Goal: Check status

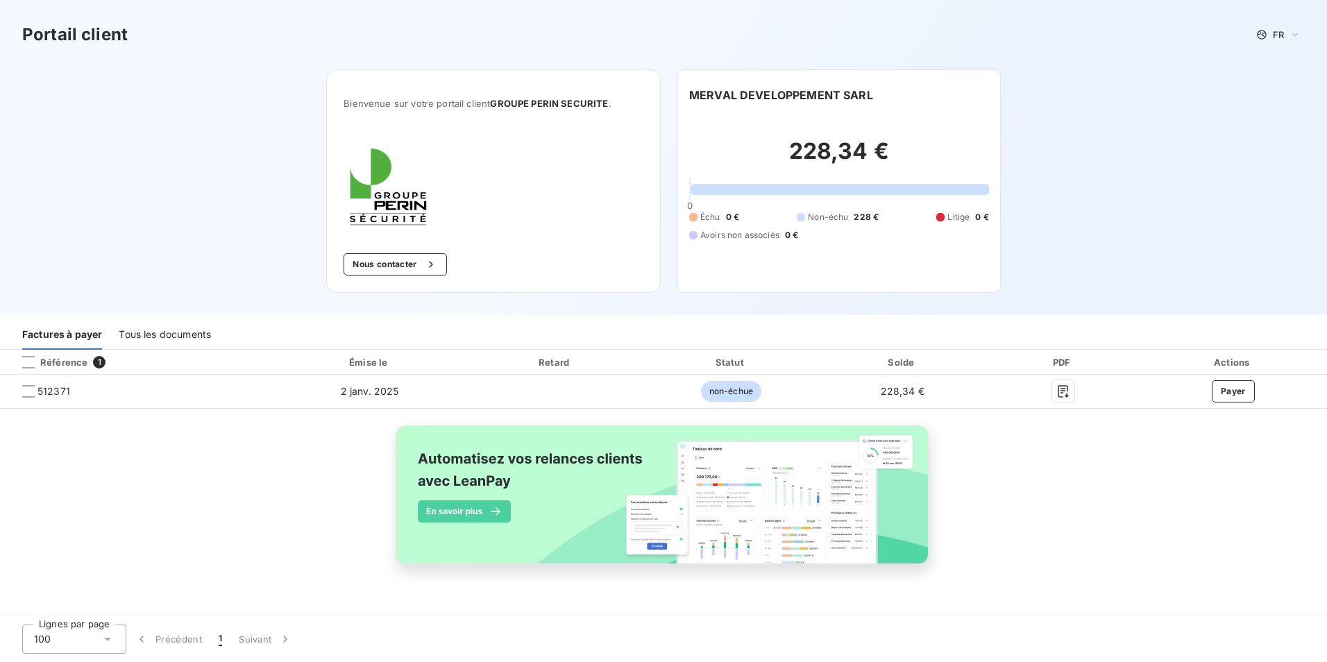
click at [149, 341] on div "Tous les documents" at bounding box center [165, 335] width 92 height 29
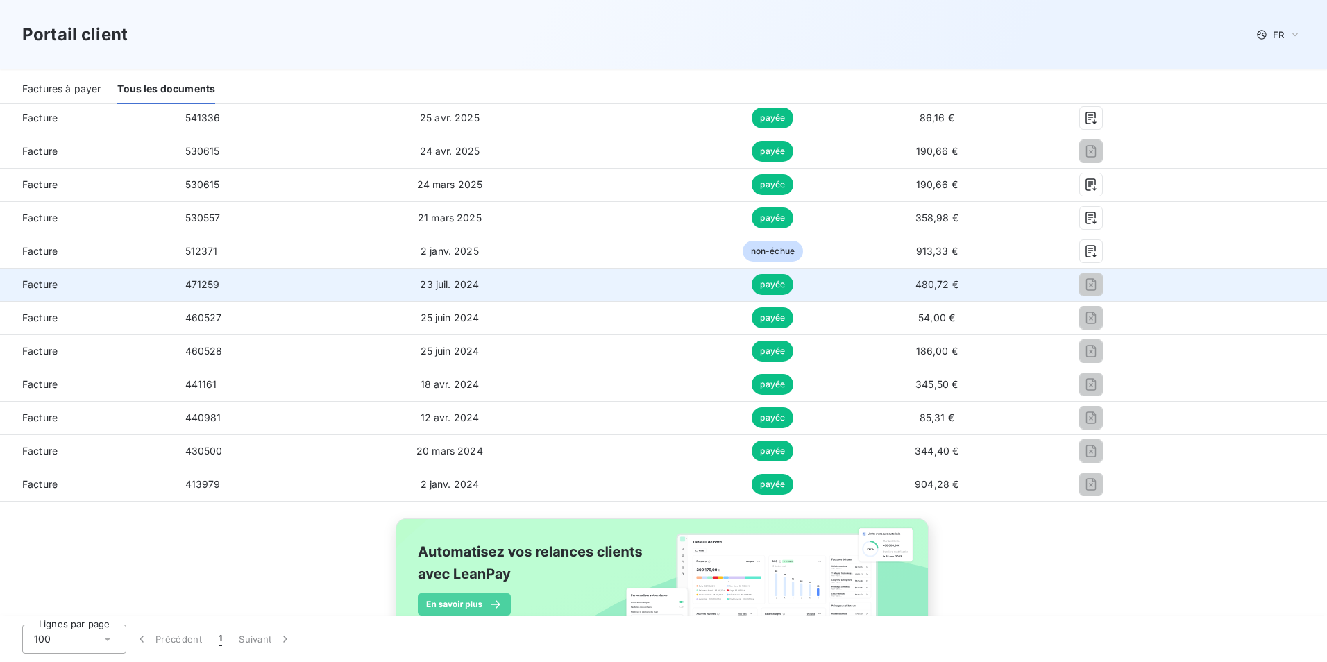
scroll to position [416, 0]
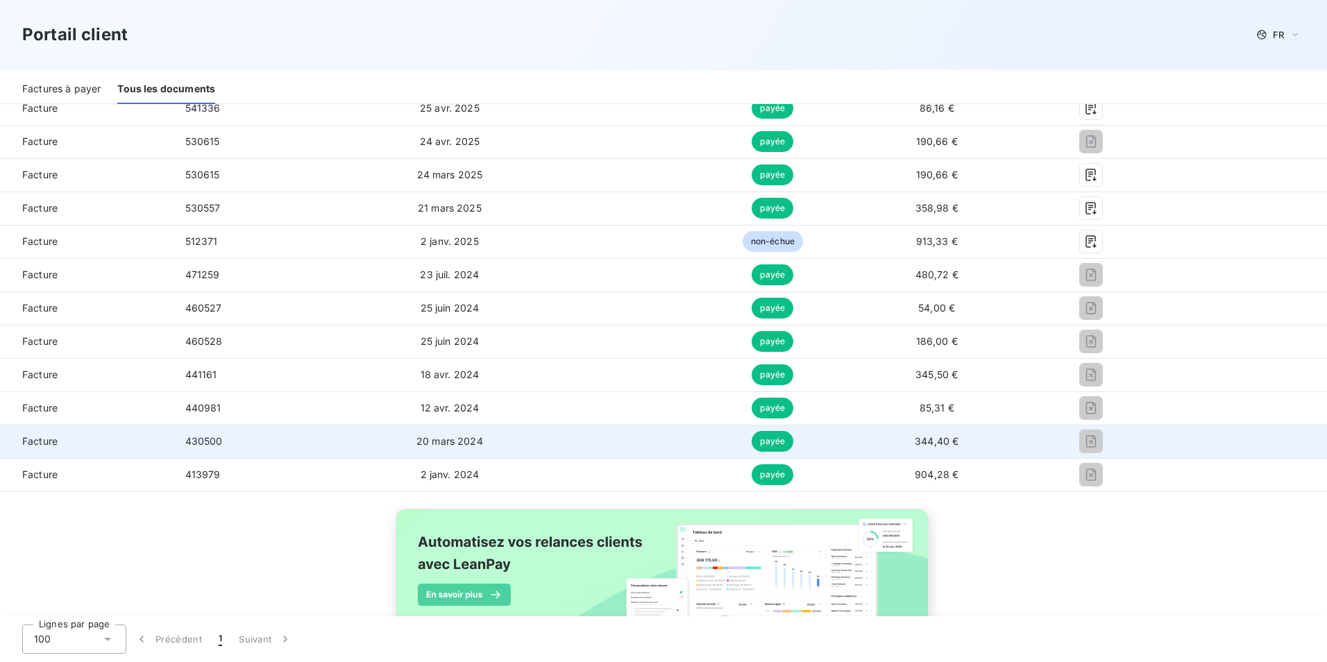
click at [770, 441] on span "payée" at bounding box center [773, 441] width 42 height 21
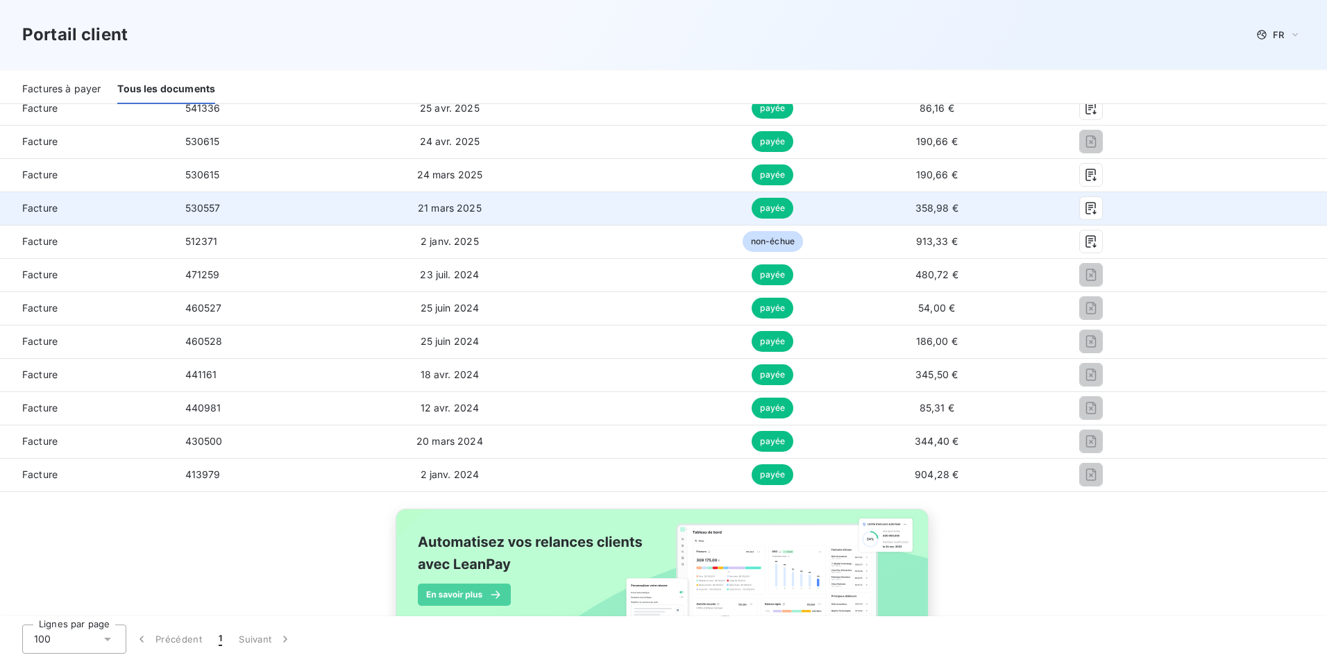
click at [769, 214] on span "payée" at bounding box center [773, 208] width 42 height 21
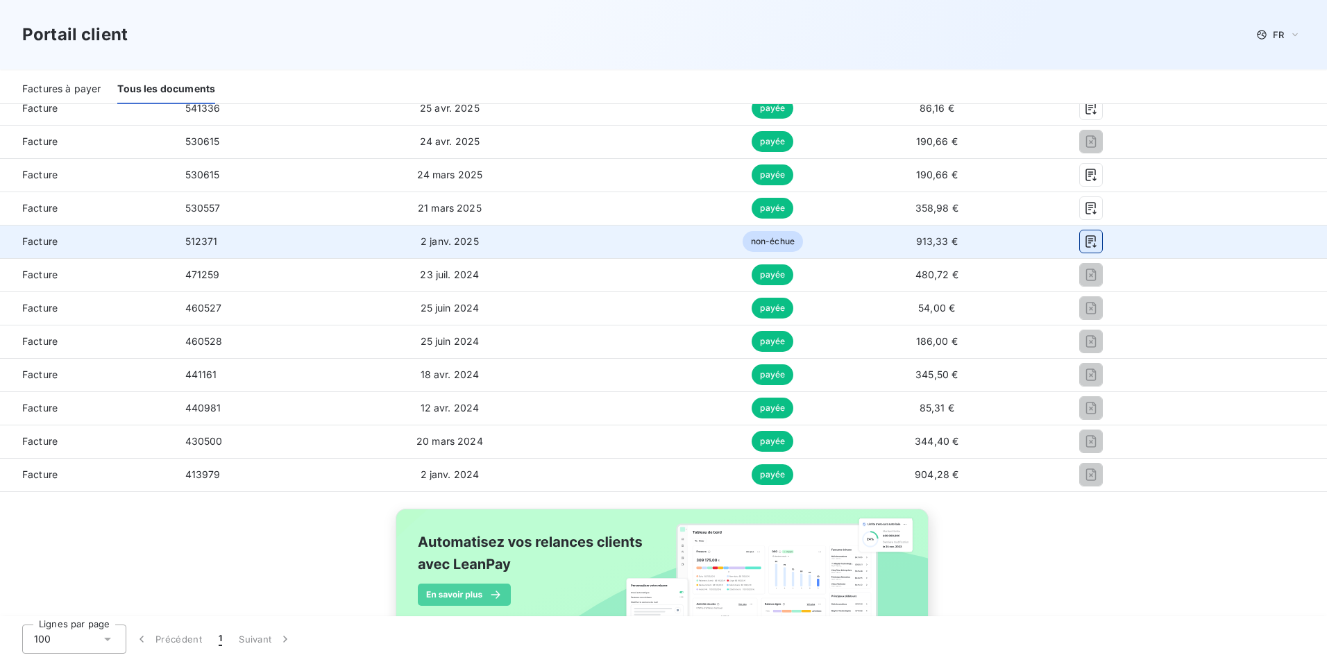
click at [1084, 244] on icon "button" at bounding box center [1091, 242] width 14 height 14
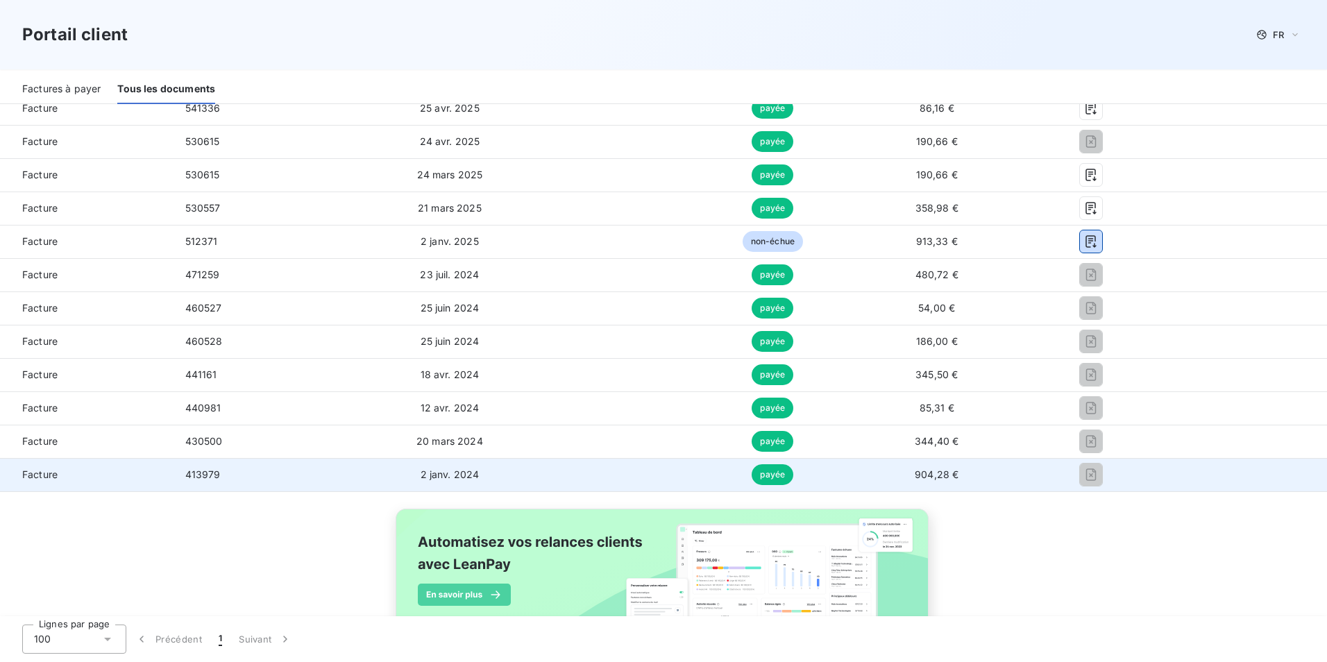
scroll to position [478, 0]
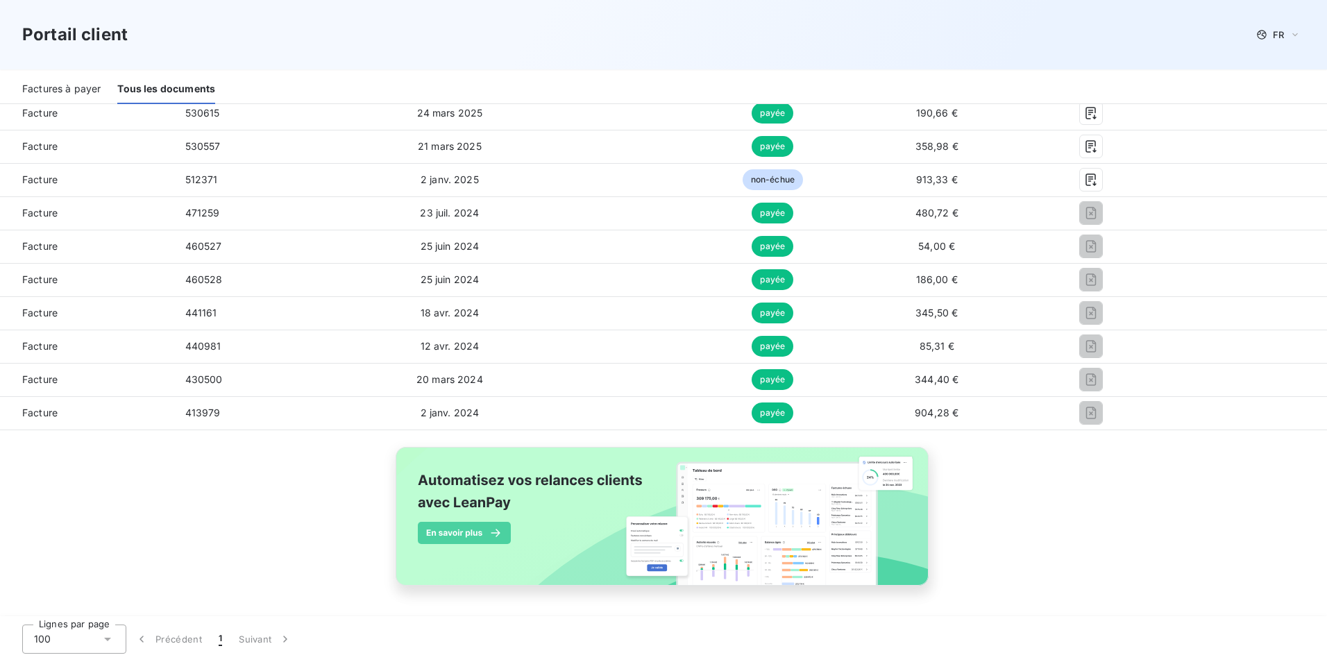
click at [78, 89] on div "Factures à payer" at bounding box center [61, 89] width 78 height 29
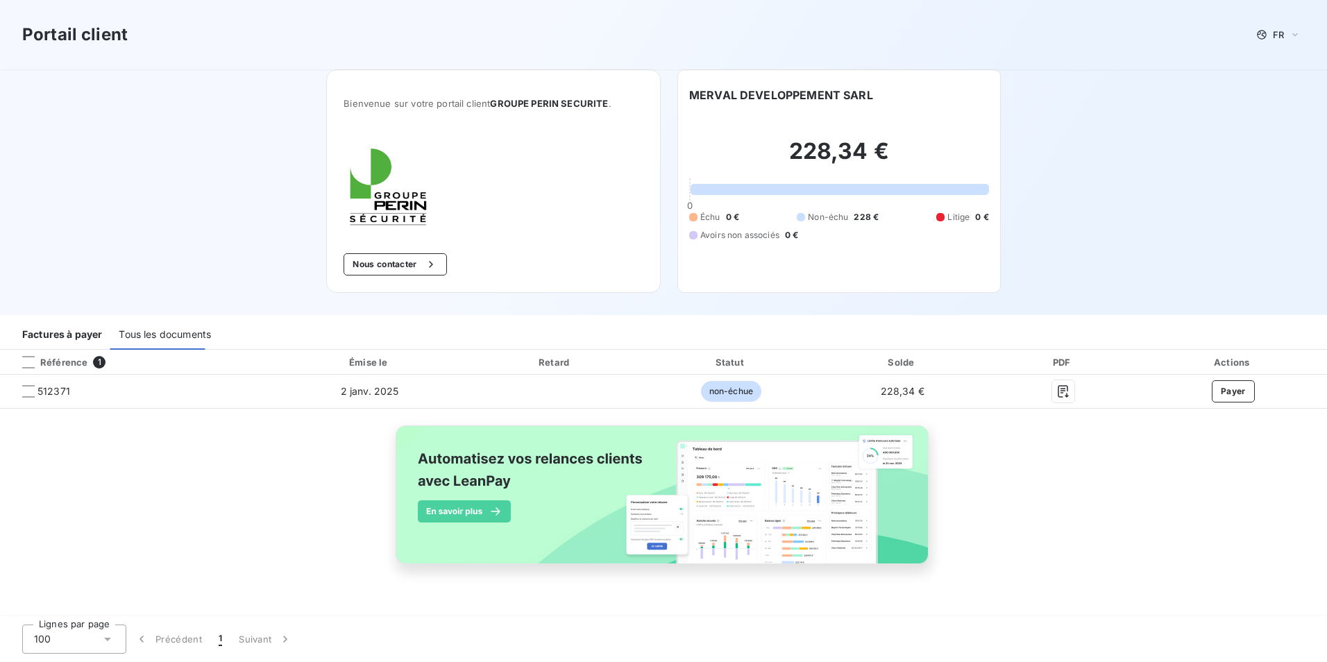
scroll to position [0, 0]
click at [201, 337] on div "Tous les documents" at bounding box center [165, 335] width 92 height 29
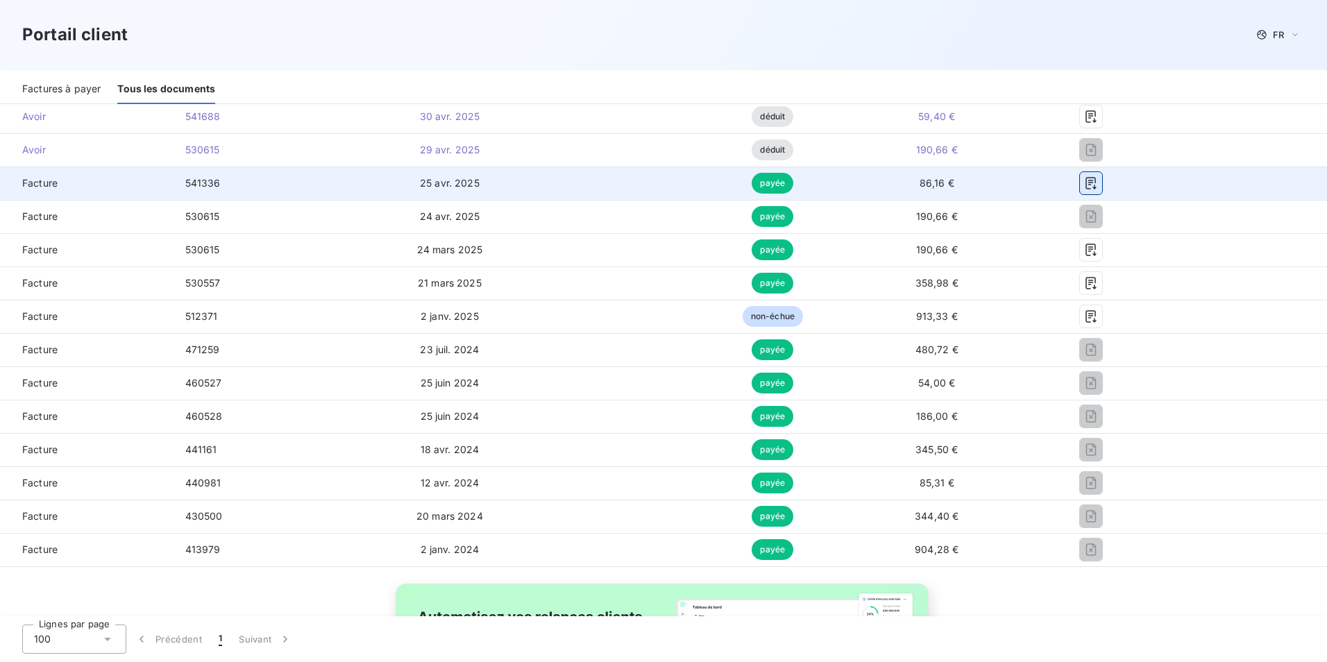
scroll to position [347, 0]
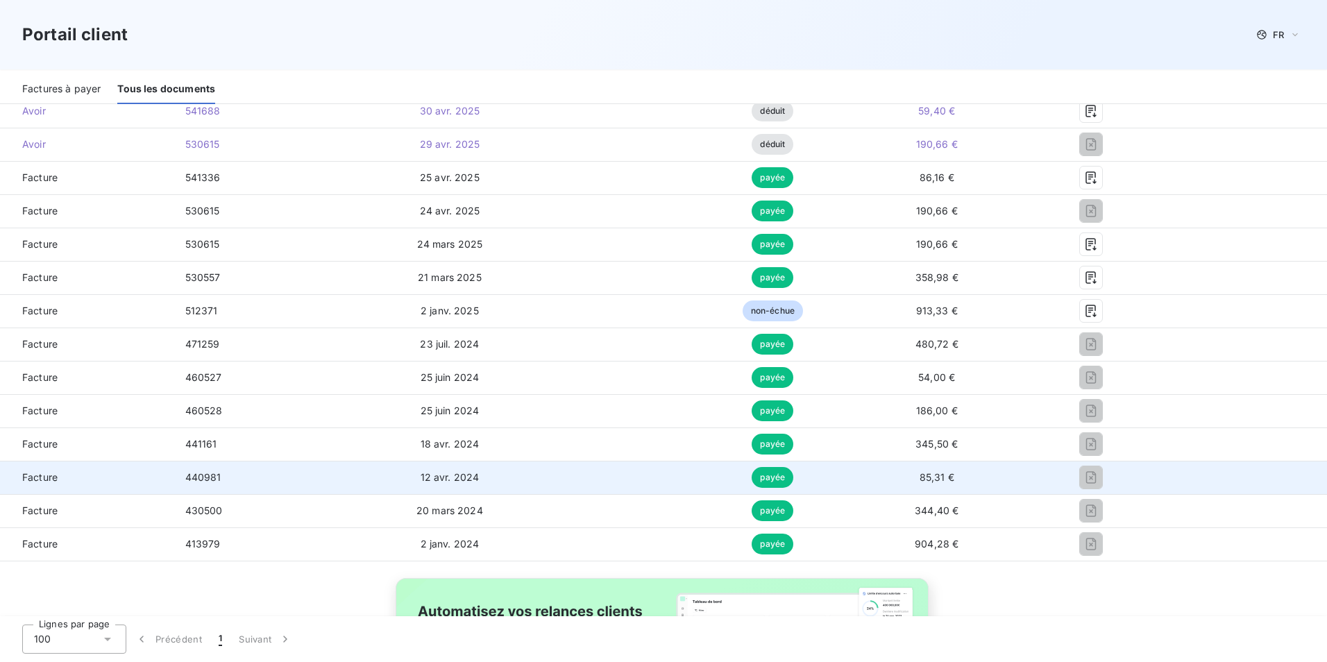
click at [1066, 482] on div at bounding box center [1091, 477] width 114 height 22
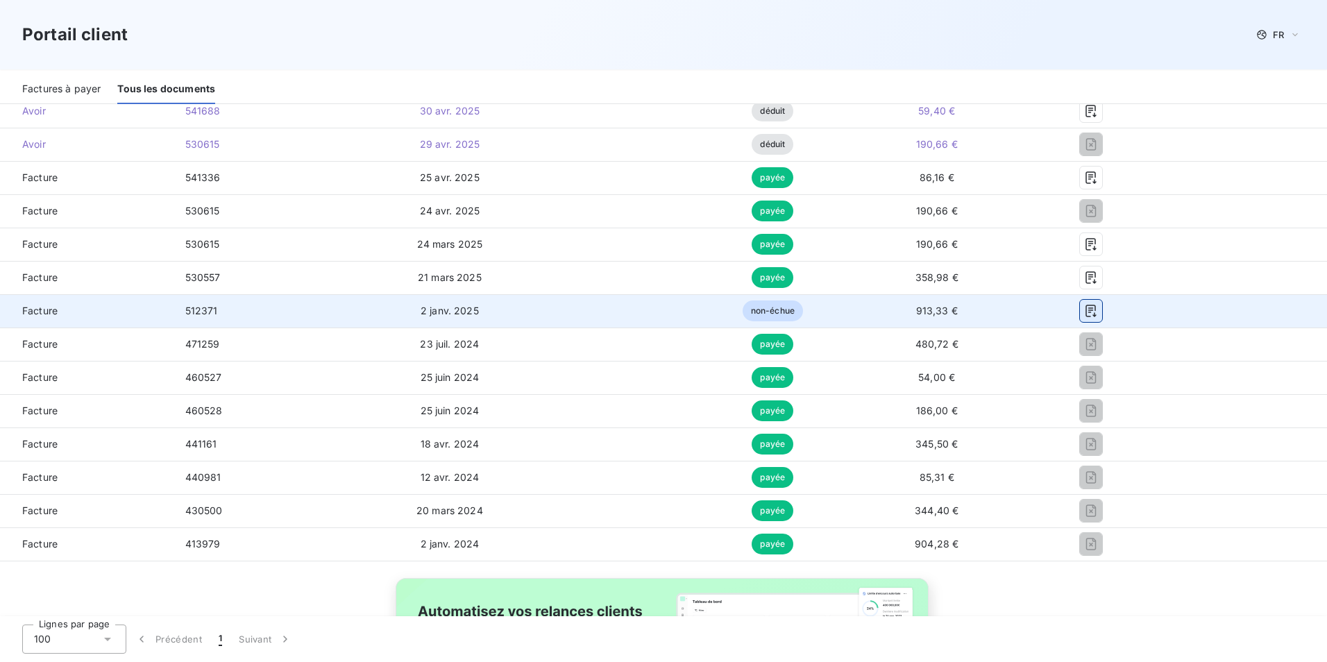
click at [1083, 300] on button "button" at bounding box center [1091, 311] width 22 height 22
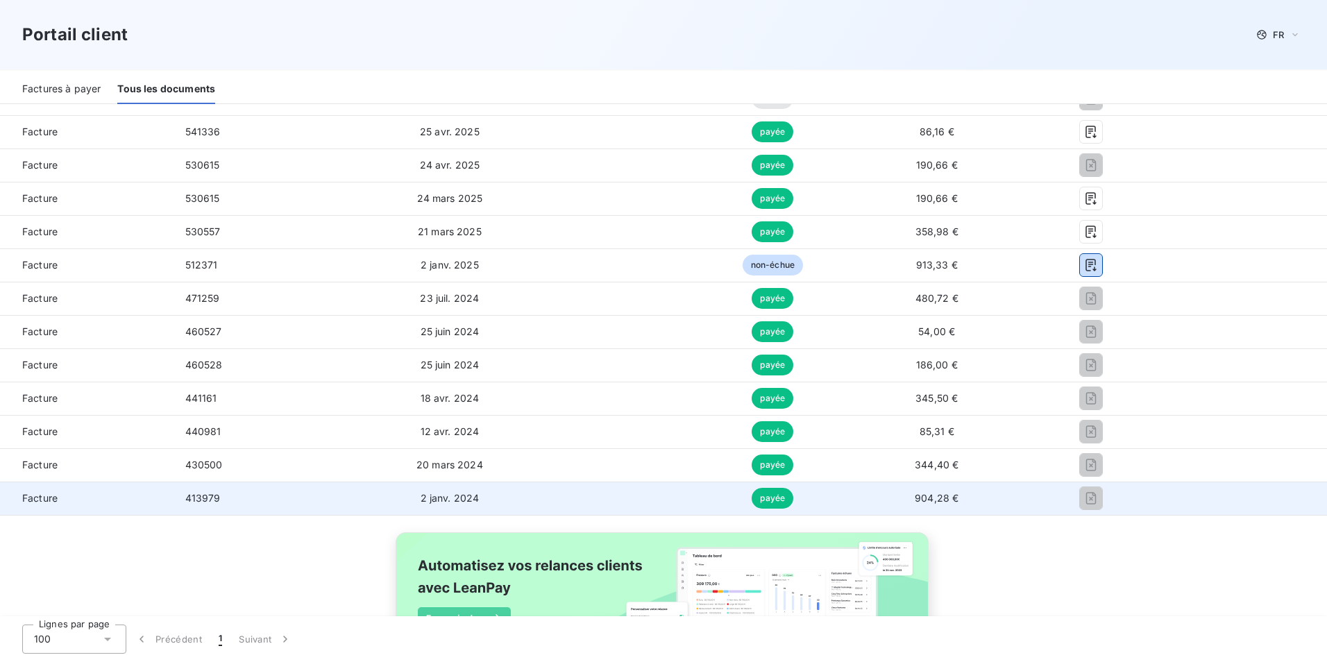
scroll to position [416, 0]
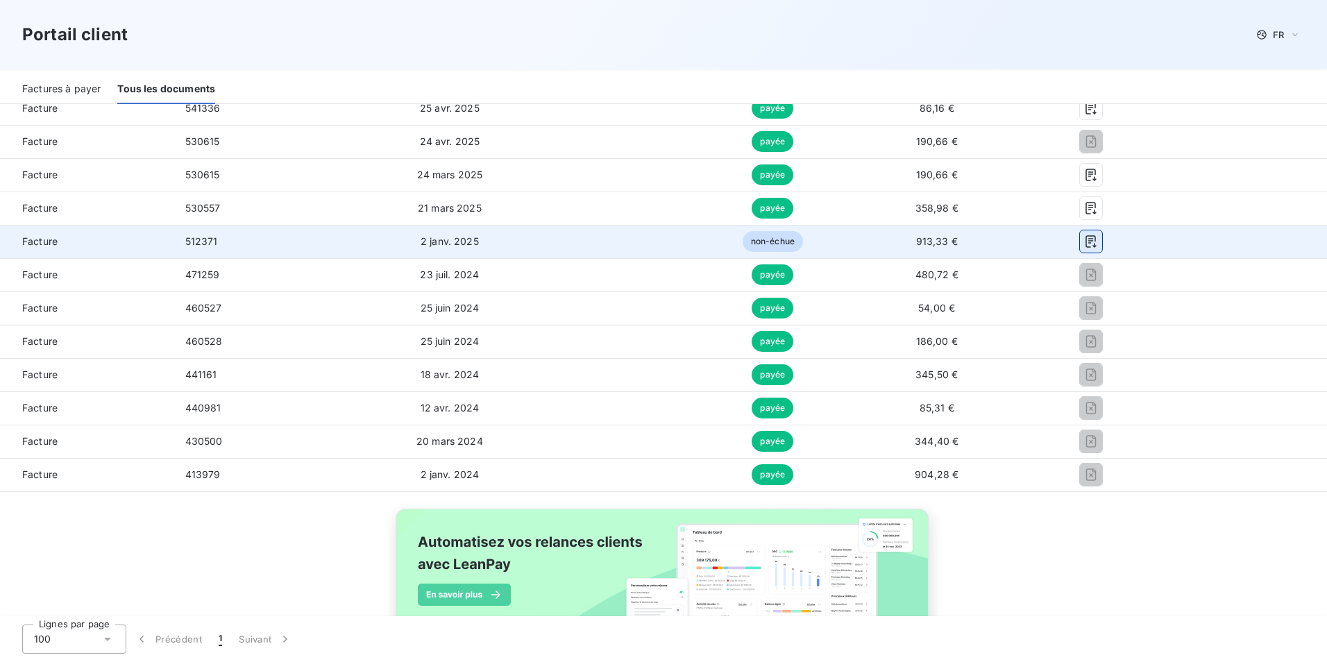
click at [1084, 242] on icon "button" at bounding box center [1091, 242] width 14 height 14
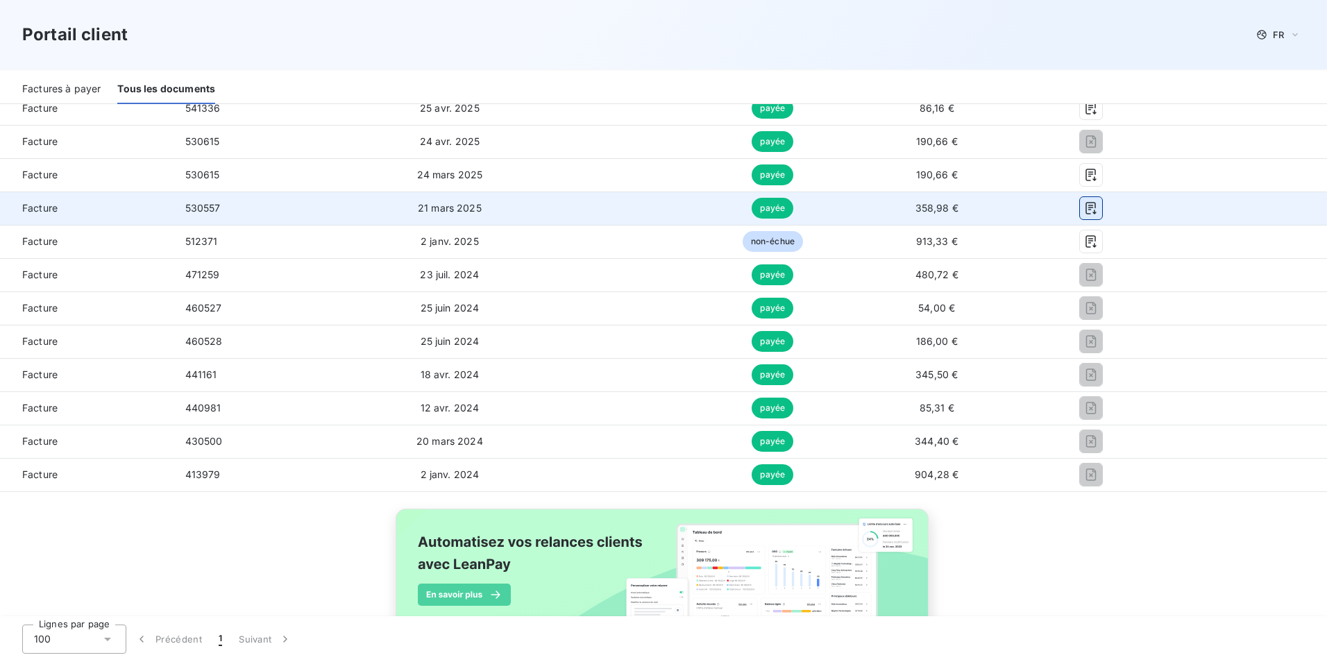
click at [1092, 208] on button "button" at bounding box center [1091, 208] width 22 height 22
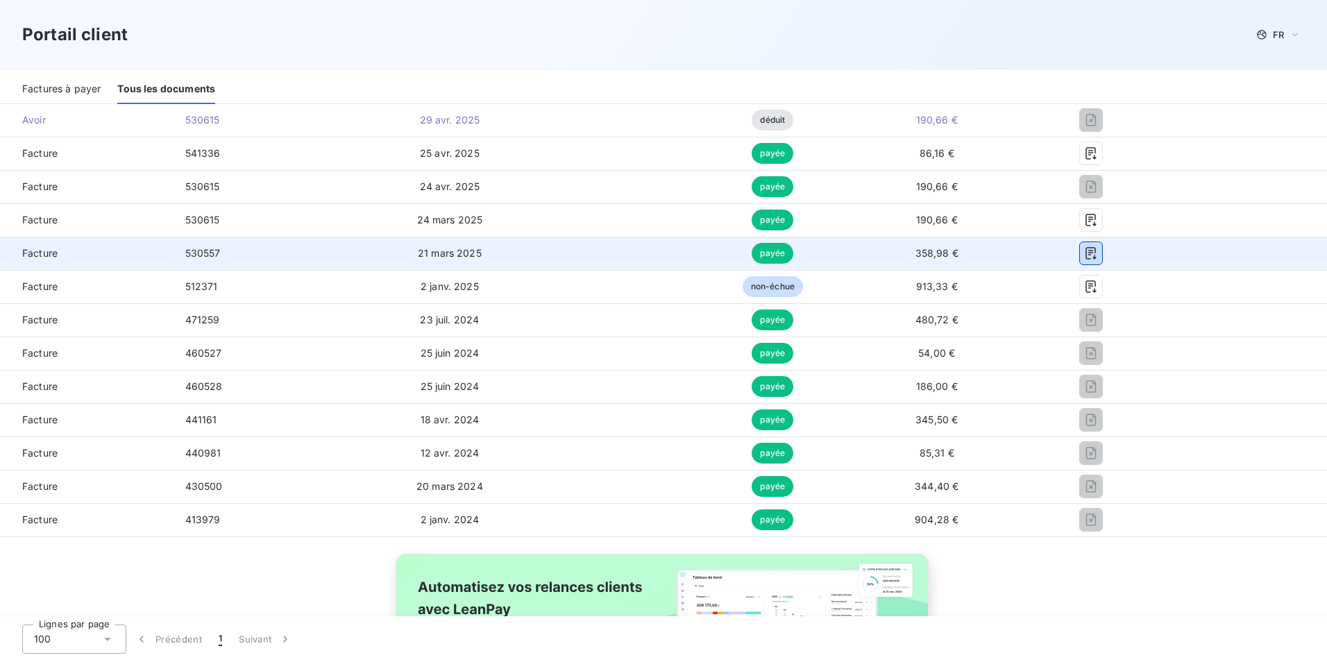
scroll to position [347, 0]
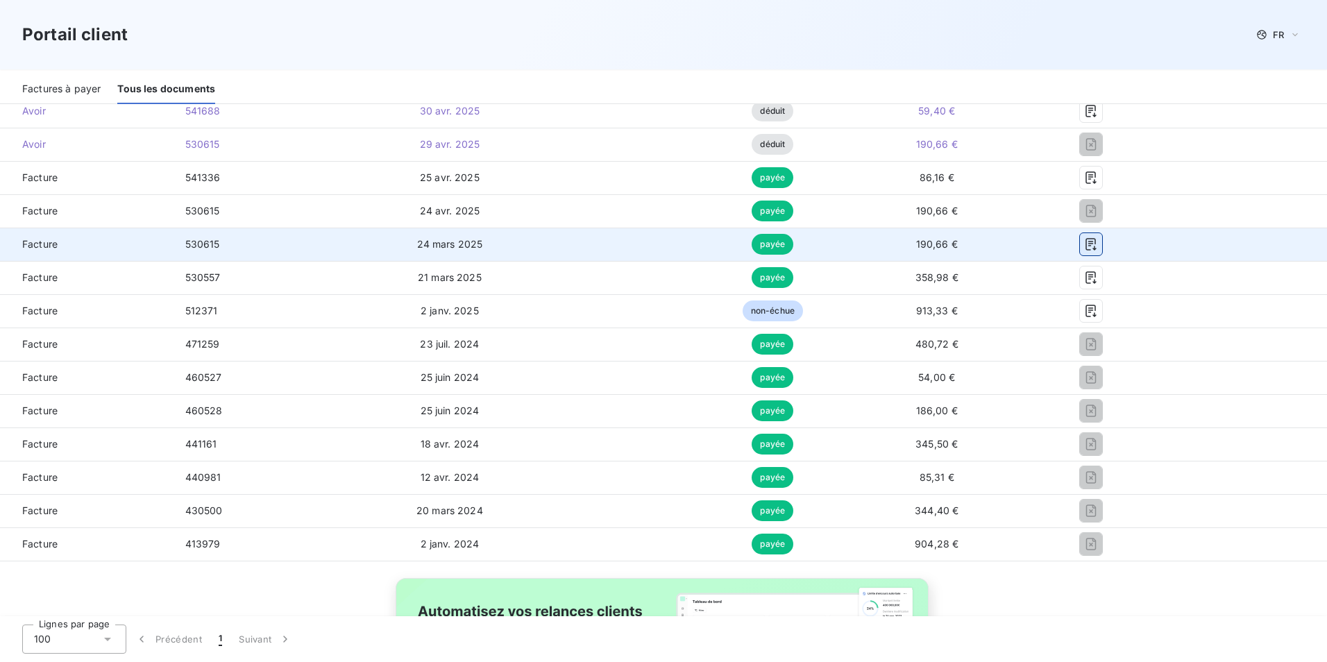
click at [1085, 243] on icon "button" at bounding box center [1091, 244] width 14 height 14
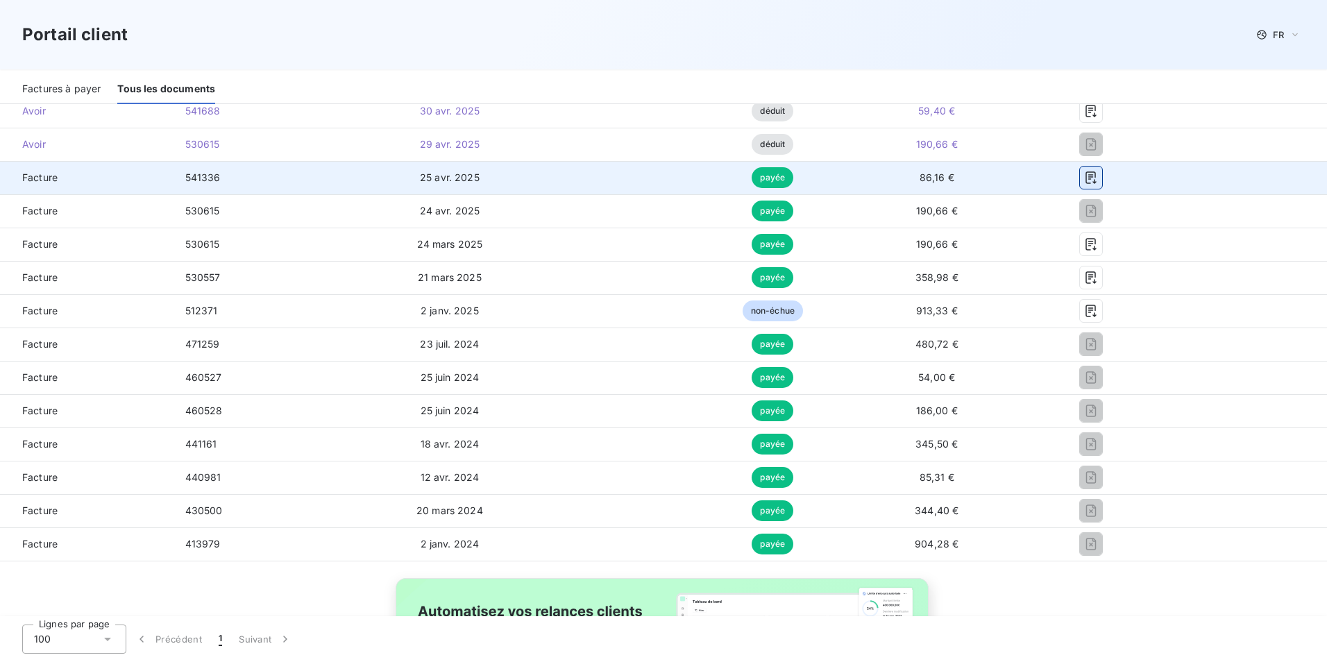
click at [1086, 183] on icon "button" at bounding box center [1090, 177] width 10 height 12
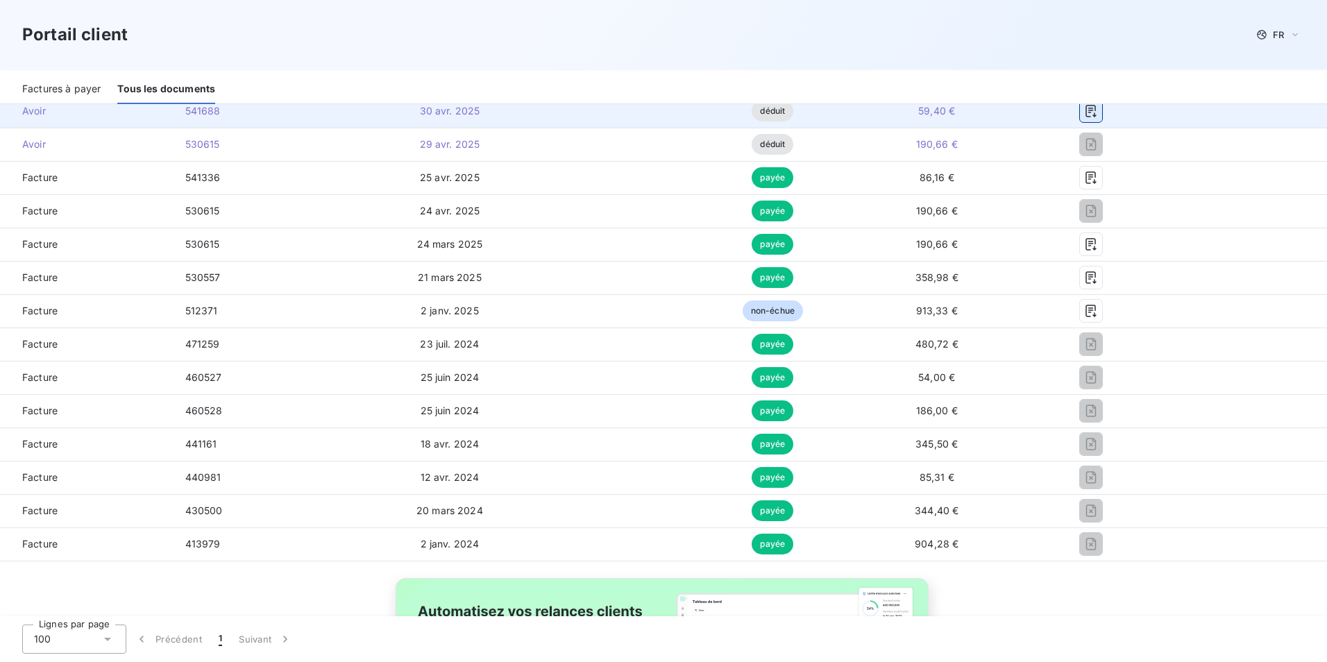
click at [1085, 110] on icon "button" at bounding box center [1090, 111] width 10 height 12
click at [1084, 113] on icon "button" at bounding box center [1091, 111] width 14 height 14
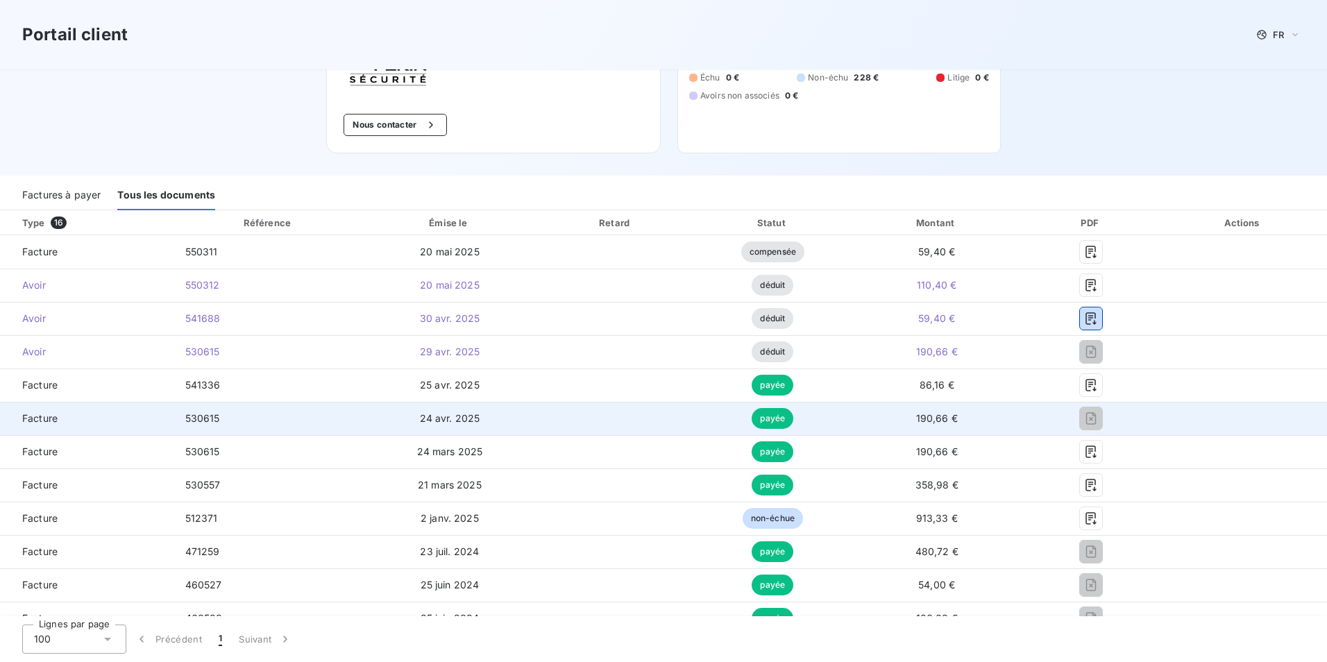
scroll to position [139, 0]
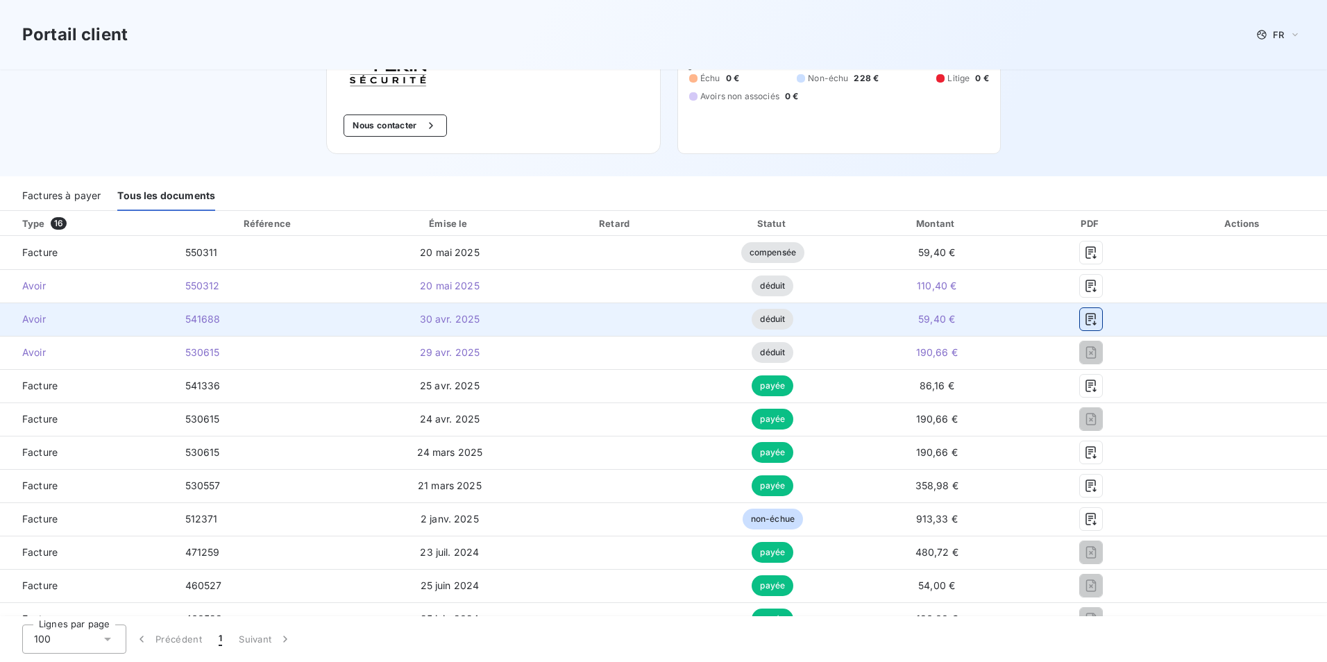
click at [1086, 328] on button "button" at bounding box center [1091, 319] width 22 height 22
click at [1082, 309] on button "button" at bounding box center [1091, 319] width 22 height 22
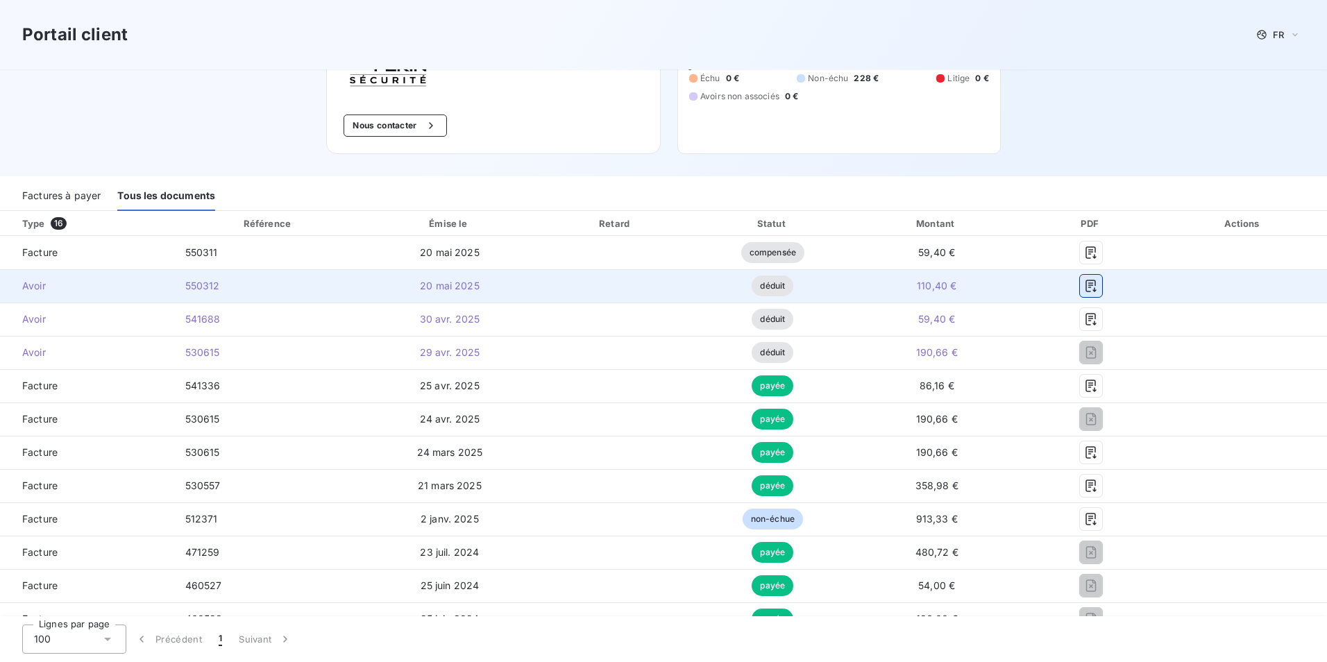
click at [1084, 285] on icon "button" at bounding box center [1091, 286] width 14 height 14
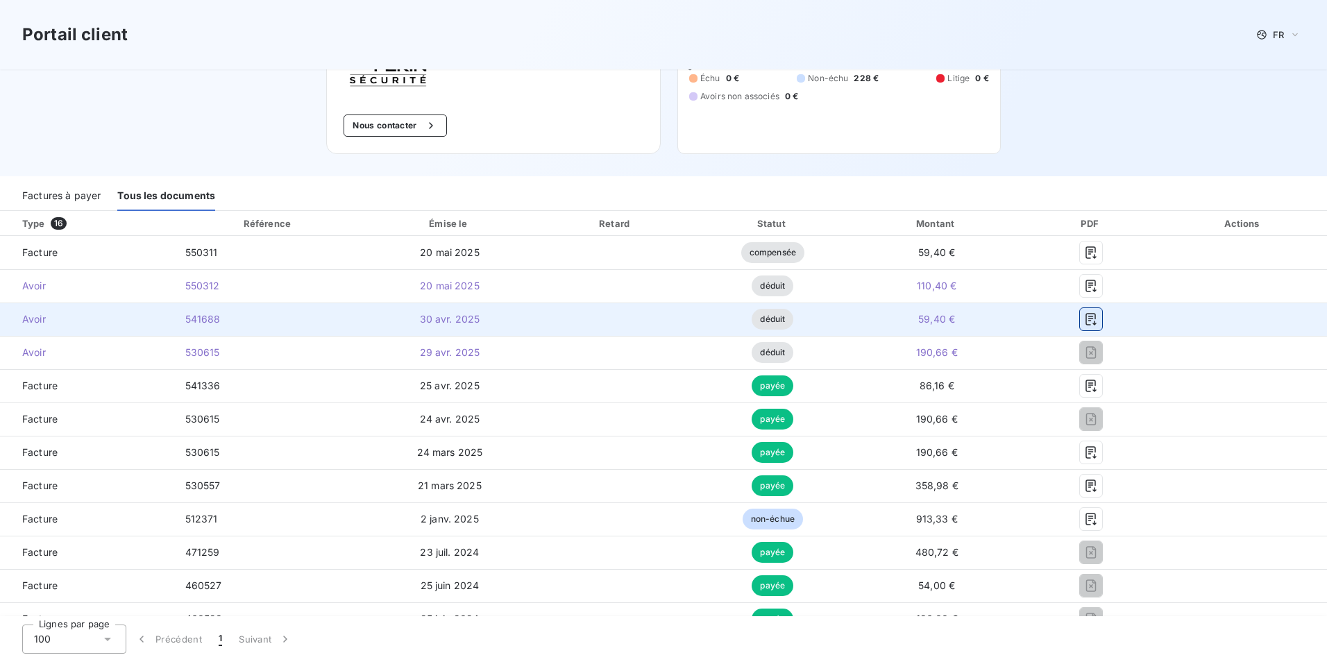
click at [1085, 316] on icon "button" at bounding box center [1090, 319] width 10 height 12
click at [1084, 321] on icon "button" at bounding box center [1091, 319] width 14 height 14
click at [935, 322] on span "59,40 €" at bounding box center [936, 319] width 37 height 12
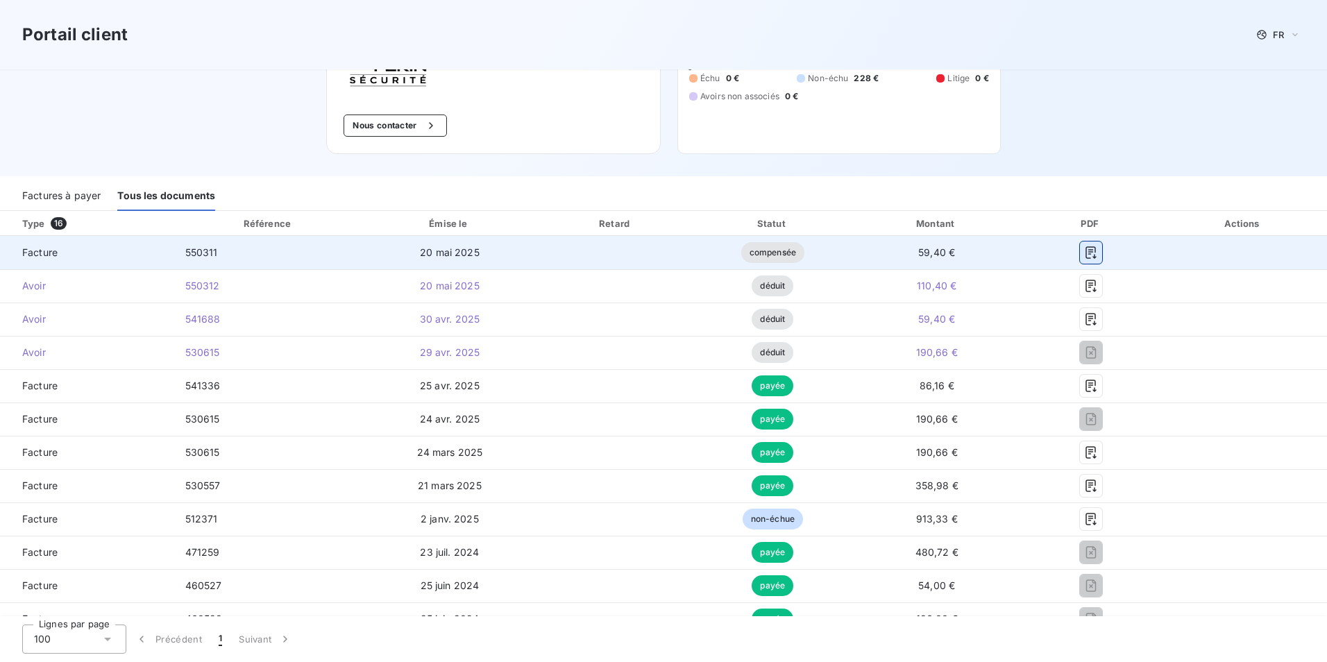
click at [1084, 253] on icon "button" at bounding box center [1091, 253] width 14 height 14
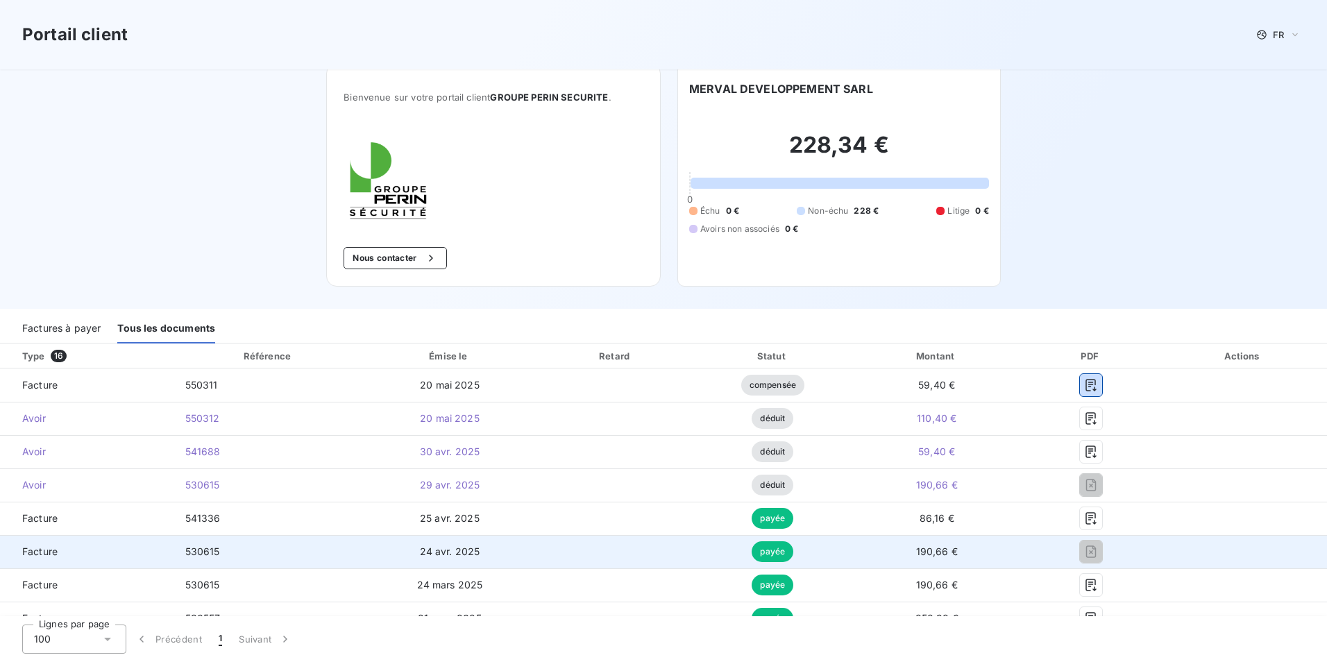
scroll to position [0, 0]
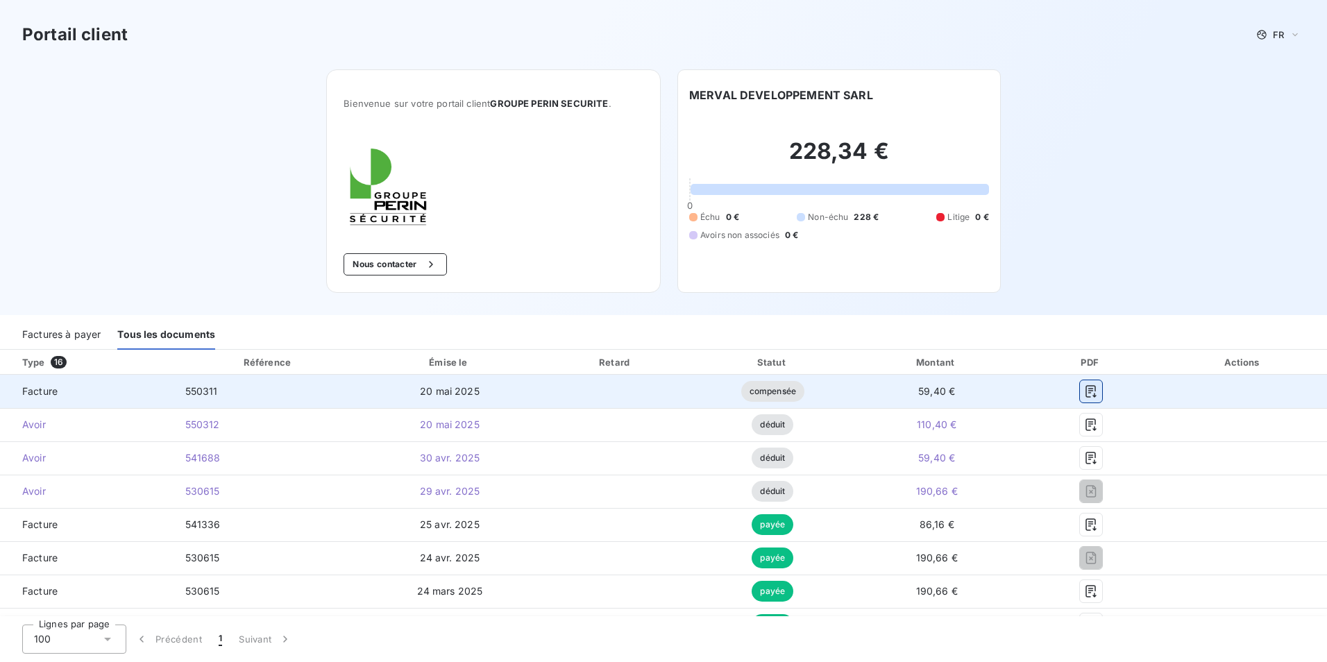
click at [1085, 388] on icon "button" at bounding box center [1090, 391] width 10 height 12
